Goal: Find contact information: Obtain details needed to contact an individual or organization

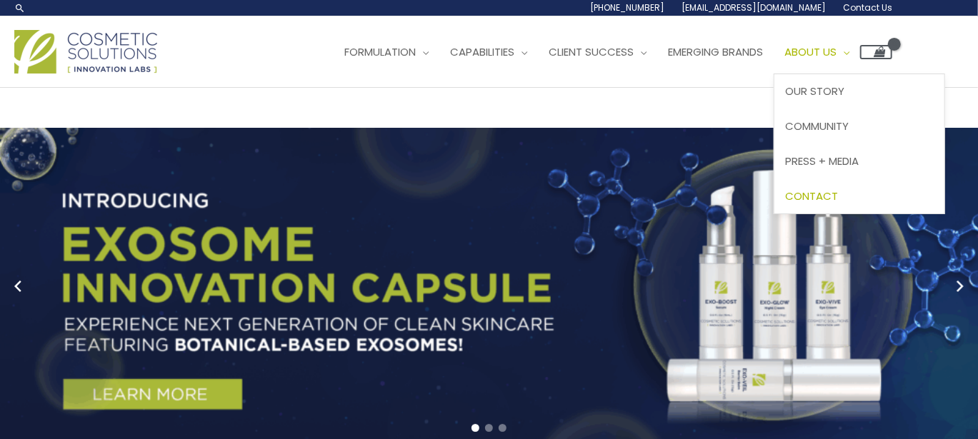
click at [838, 199] on span "Contact" at bounding box center [811, 196] width 53 height 15
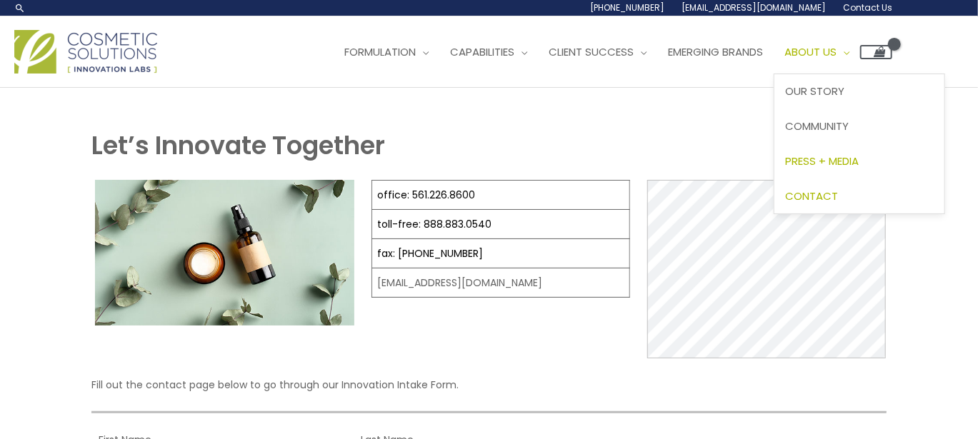
click at [849, 156] on span "Press + Media" at bounding box center [822, 161] width 74 height 15
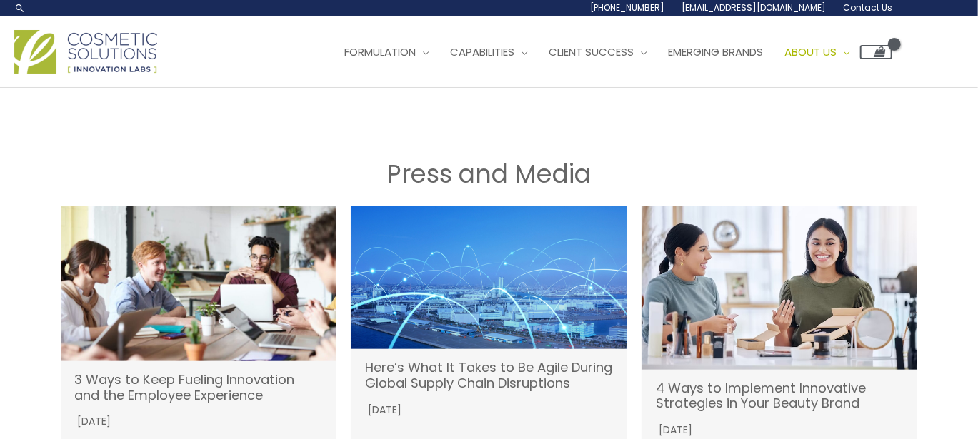
click at [864, 9] on span "Contact Us" at bounding box center [867, 7] width 49 height 12
